Goal: Task Accomplishment & Management: Complete application form

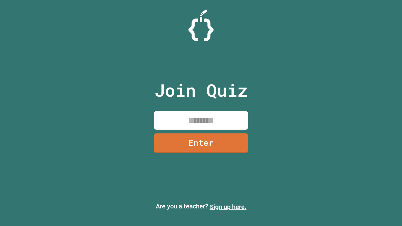
click at [228, 207] on link "Sign up here." at bounding box center [228, 207] width 37 height 8
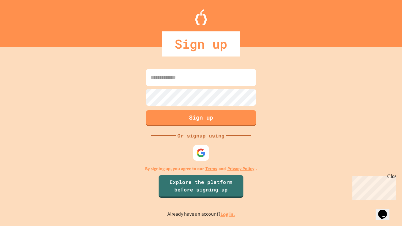
click at [228, 214] on link "Log in." at bounding box center [228, 214] width 14 height 7
